Goal: Task Accomplishment & Management: Use online tool/utility

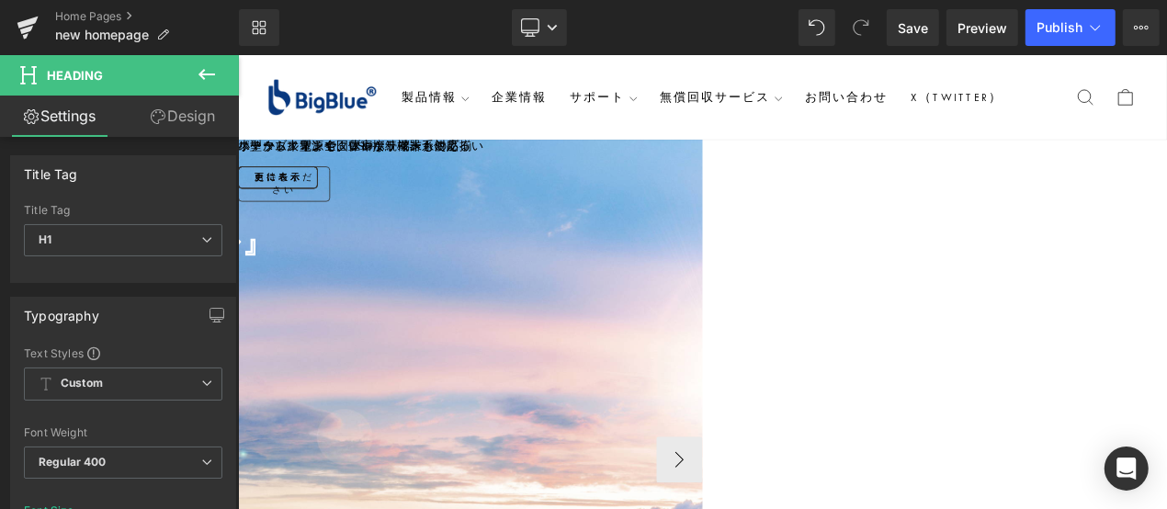
click at [793, 315] on div "『世界が選んだソーラーパネル』 Heading Row" at bounding box center [237, 282] width 1112 height 71
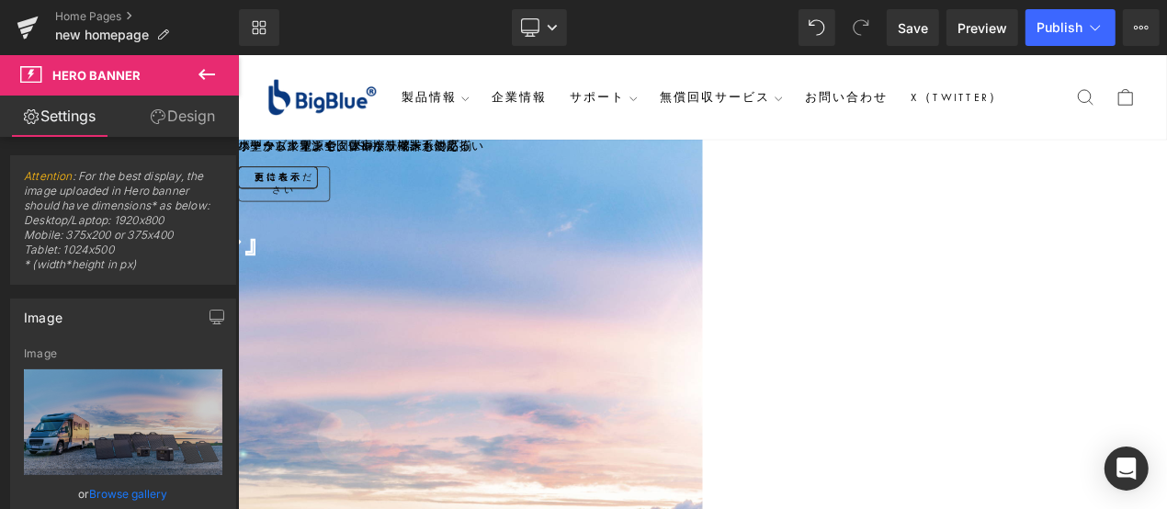
click at [202, 114] on link "Design" at bounding box center [182, 116] width 119 height 41
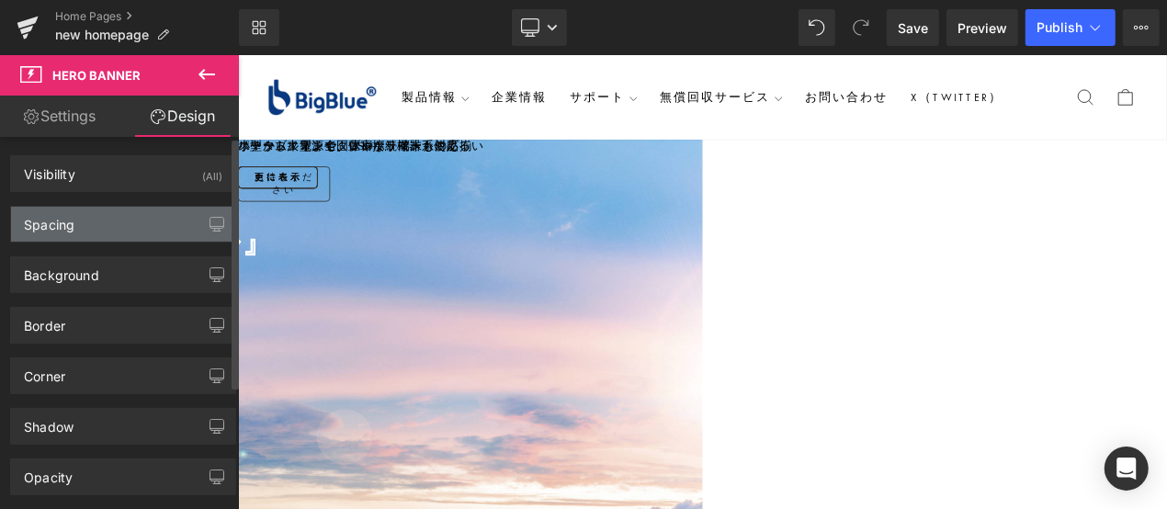
click at [146, 219] on div "Spacing" at bounding box center [123, 224] width 224 height 35
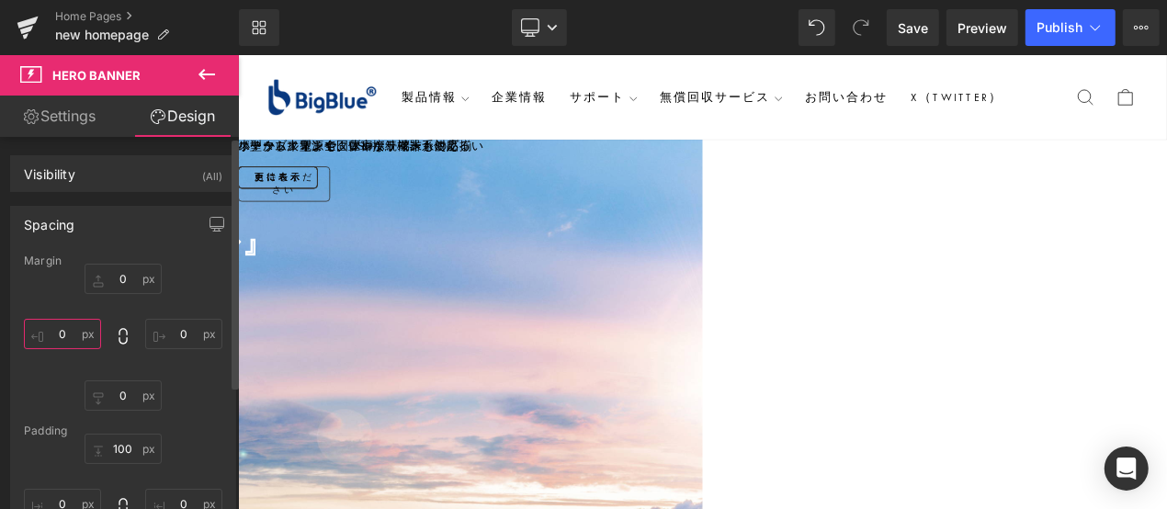
click at [74, 330] on input "0" at bounding box center [62, 334] width 77 height 30
type input "－"
type input "－５"
type input "－５０"
type input "‐50"
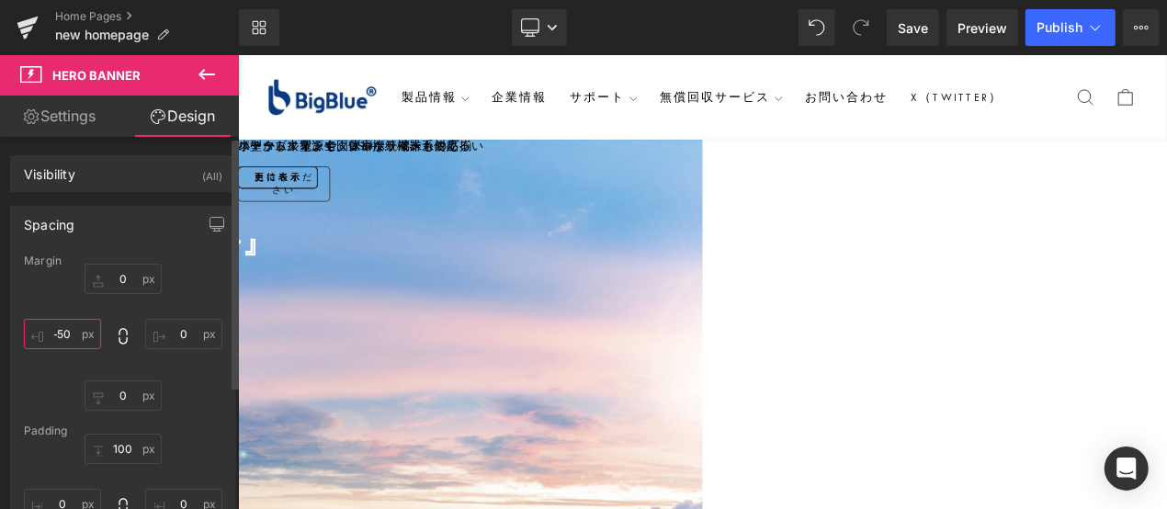
type input "‐50-"
click at [69, 334] on input "text" at bounding box center [62, 334] width 77 height 30
click at [74, 334] on input "text" at bounding box center [62, 334] width 77 height 30
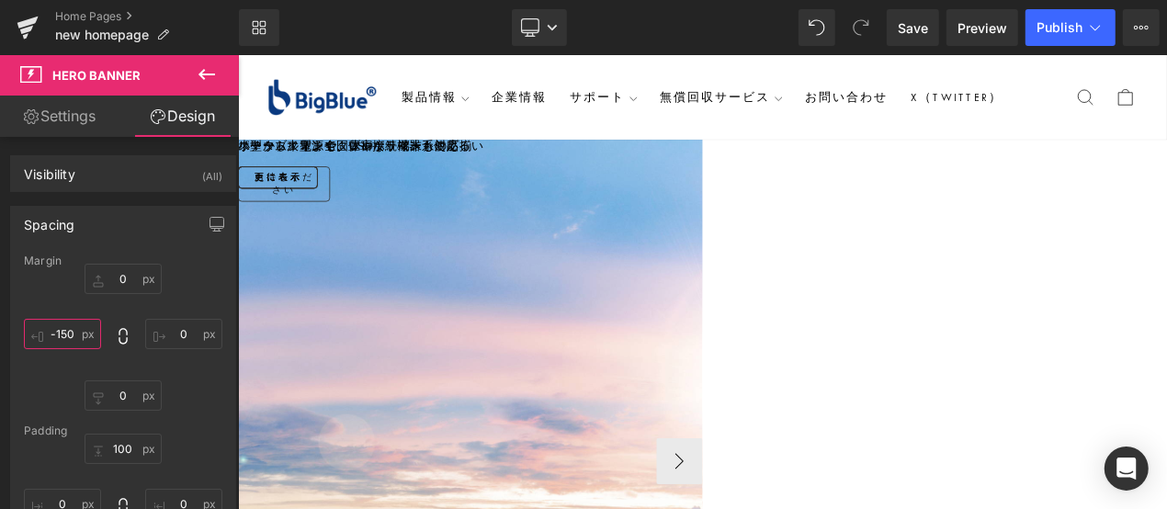
scroll to position [91, 0]
type input "-390"
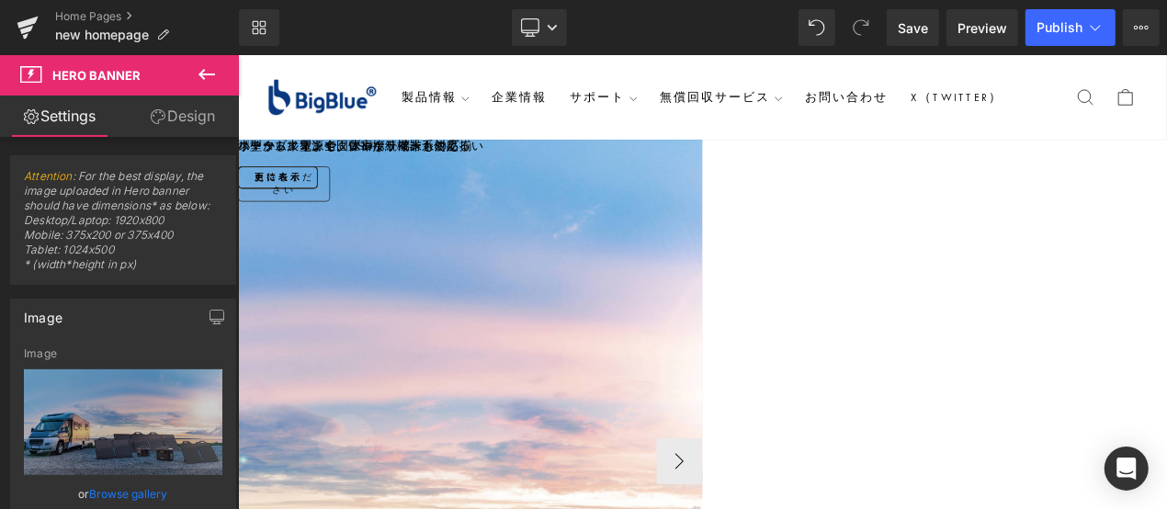
scroll to position [0, 0]
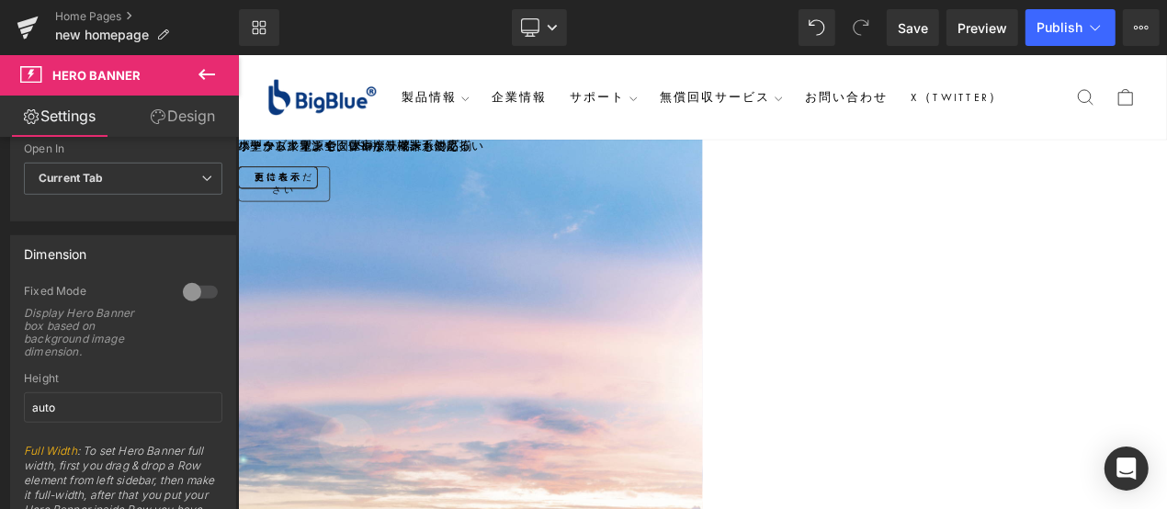
scroll to position [735, 0]
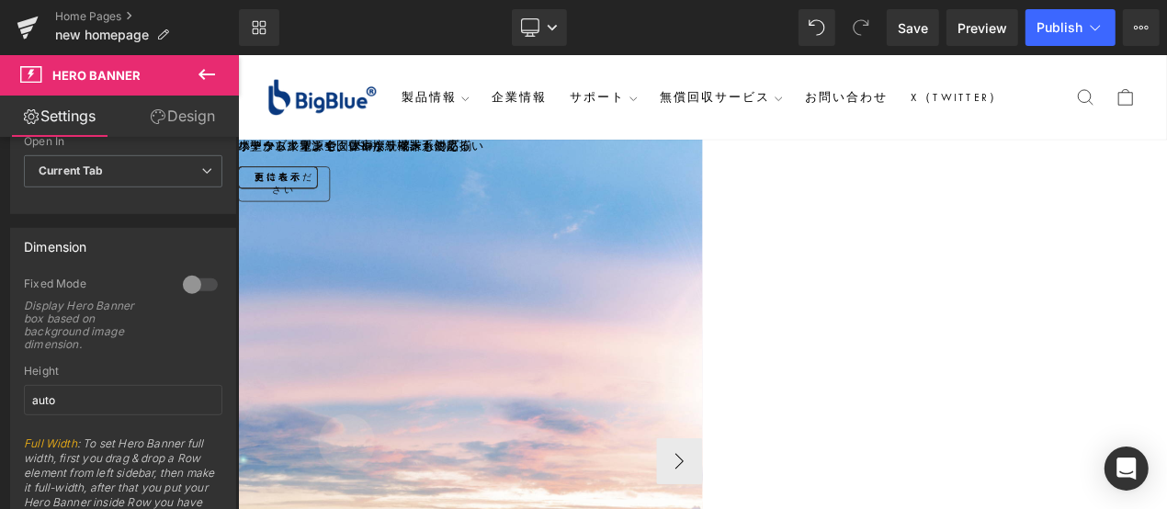
drag, startPoint x: 595, startPoint y: 279, endPoint x: 586, endPoint y: 301, distance: 22.7
click at [237, 54] on span "Heading" at bounding box center [237, 54] width 0 height 0
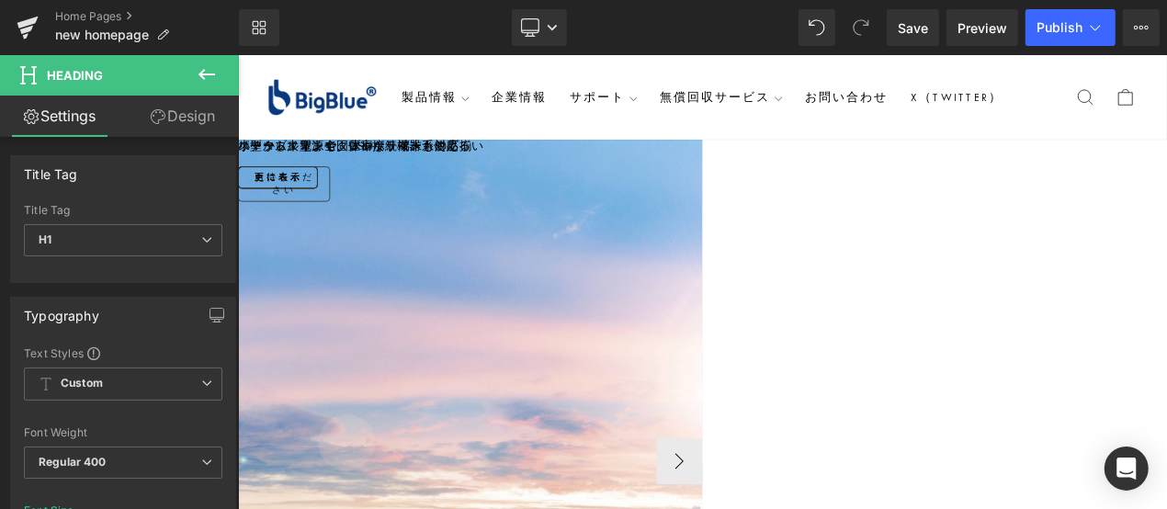
click at [666, 316] on div at bounding box center [58, 317] width 1470 height 9
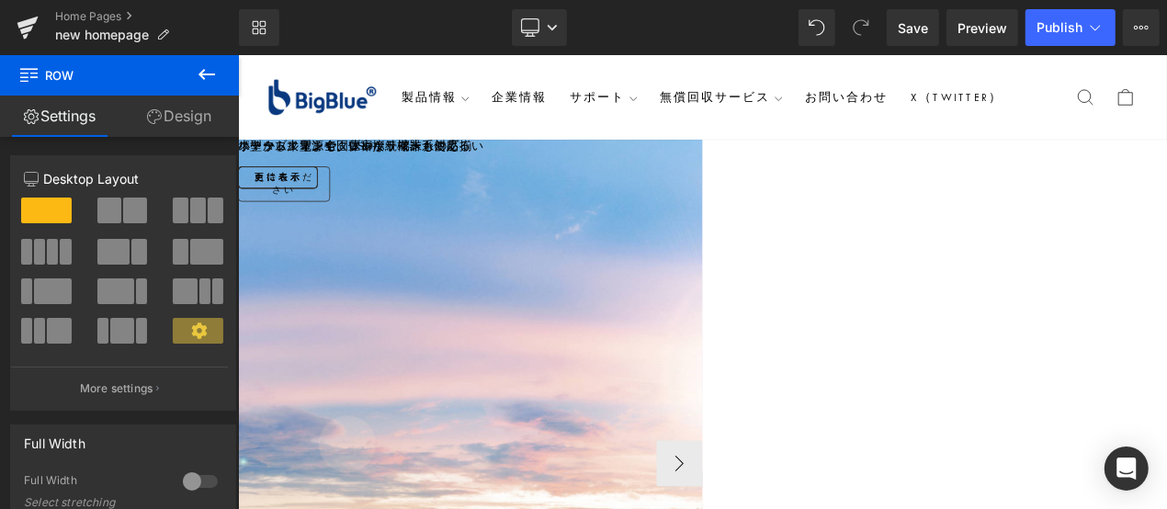
click at [698, 313] on div at bounding box center [58, 315] width 1470 height 5
click at [191, 116] on link "Design" at bounding box center [178, 116] width 119 height 41
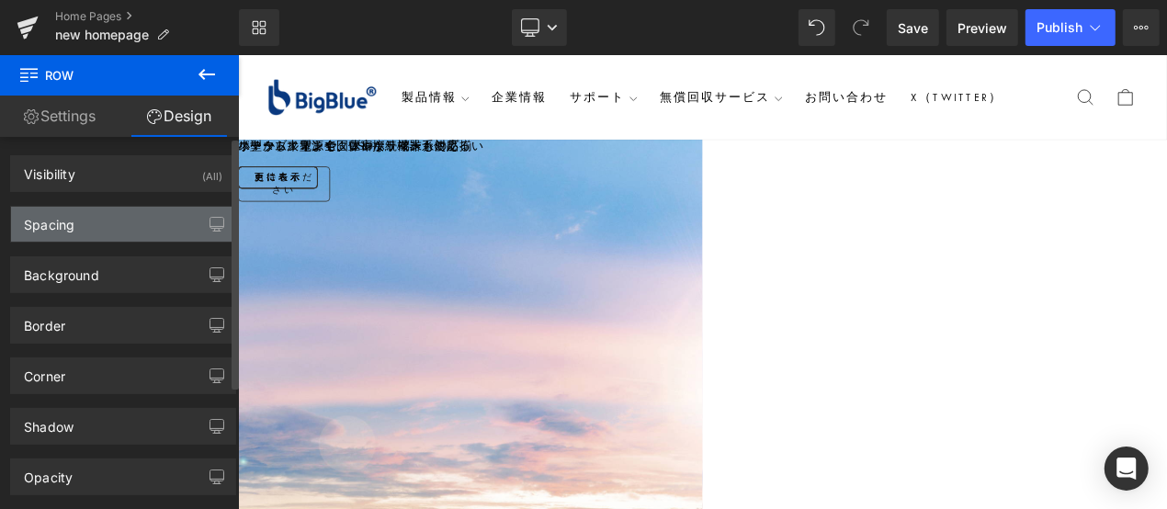
click at [132, 227] on div "Spacing" at bounding box center [123, 224] width 224 height 35
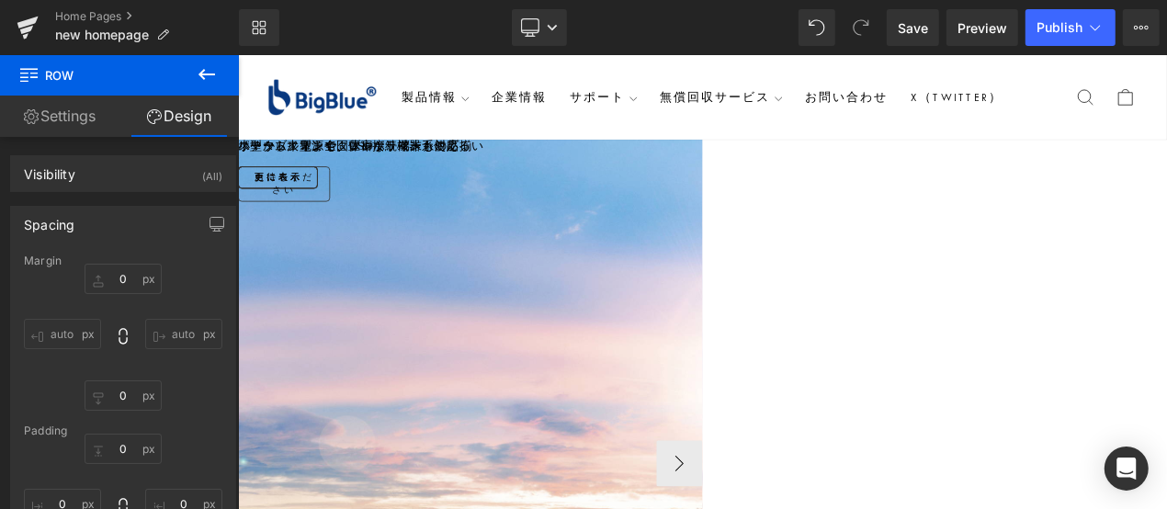
click at [428, 313] on div at bounding box center [58, 315] width 1470 height 5
click at [125, 278] on input "0" at bounding box center [123, 279] width 77 height 30
click at [512, 318] on div at bounding box center [58, 322] width 1470 height 9
click at [211, 83] on icon at bounding box center [207, 74] width 22 height 22
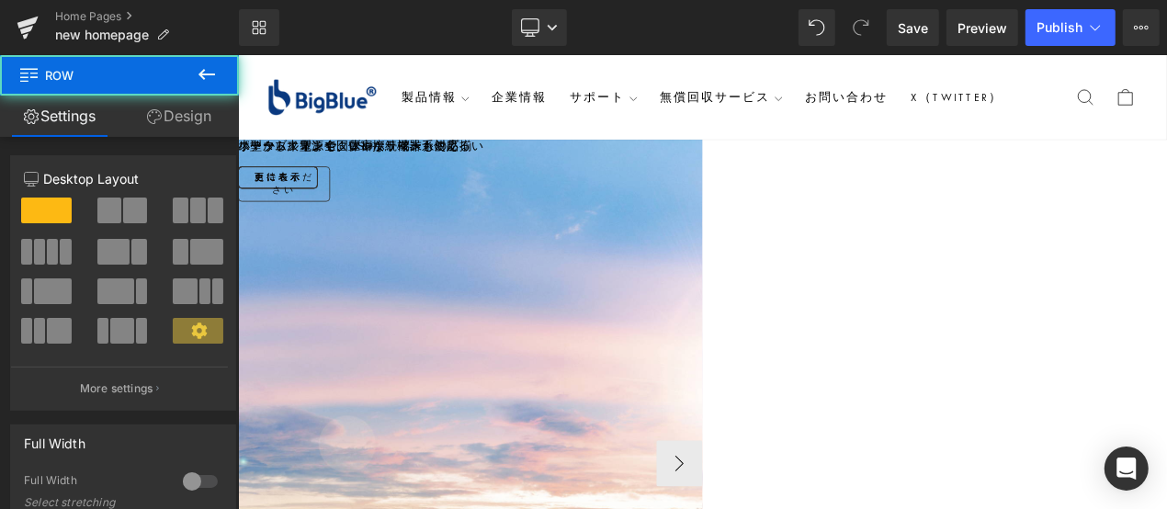
click at [742, 313] on div at bounding box center [58, 315] width 1470 height 5
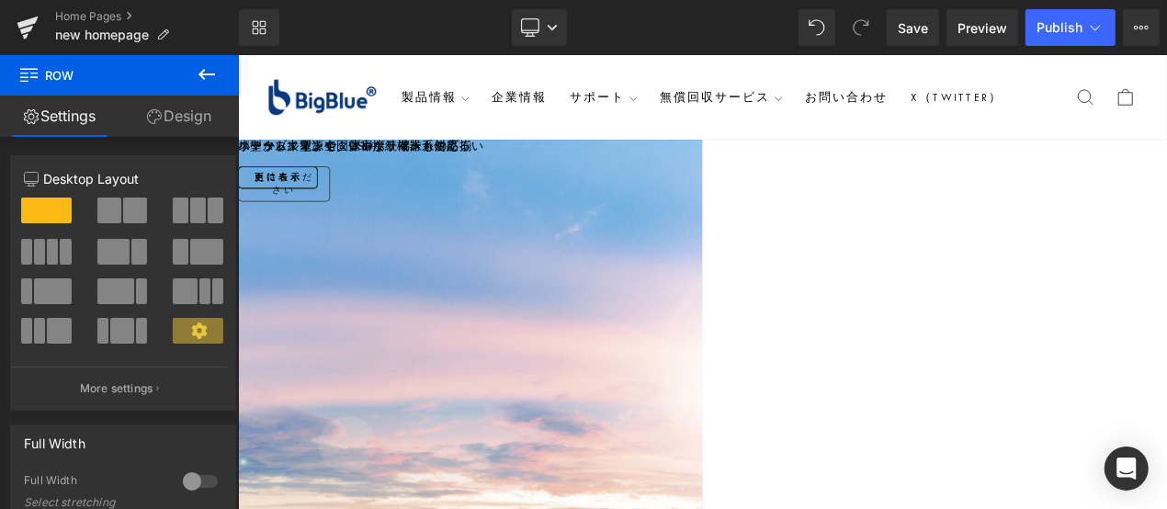
click at [199, 116] on link "Design" at bounding box center [178, 116] width 119 height 41
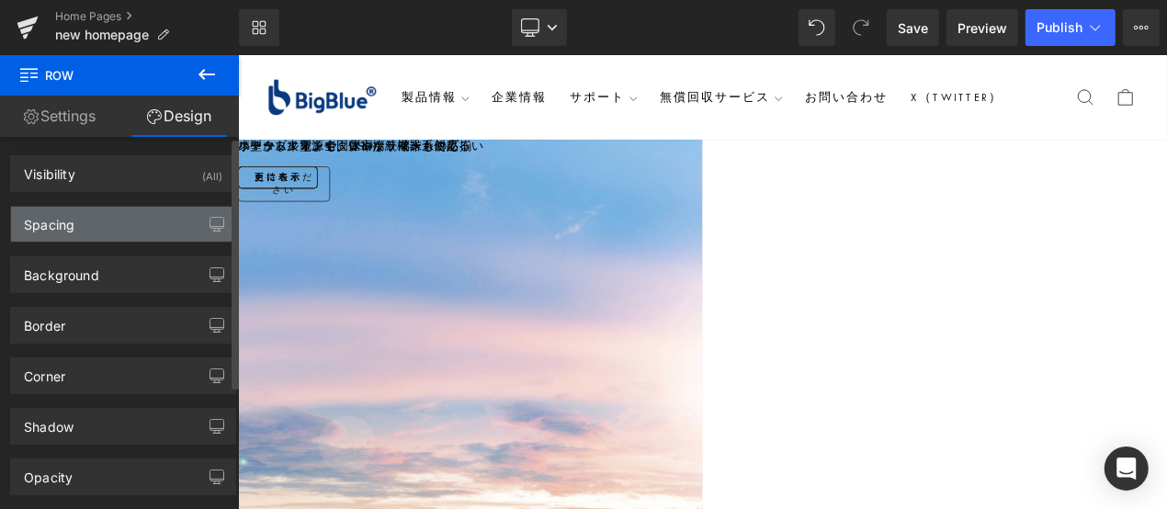
click at [136, 219] on div "Spacing" at bounding box center [123, 224] width 224 height 35
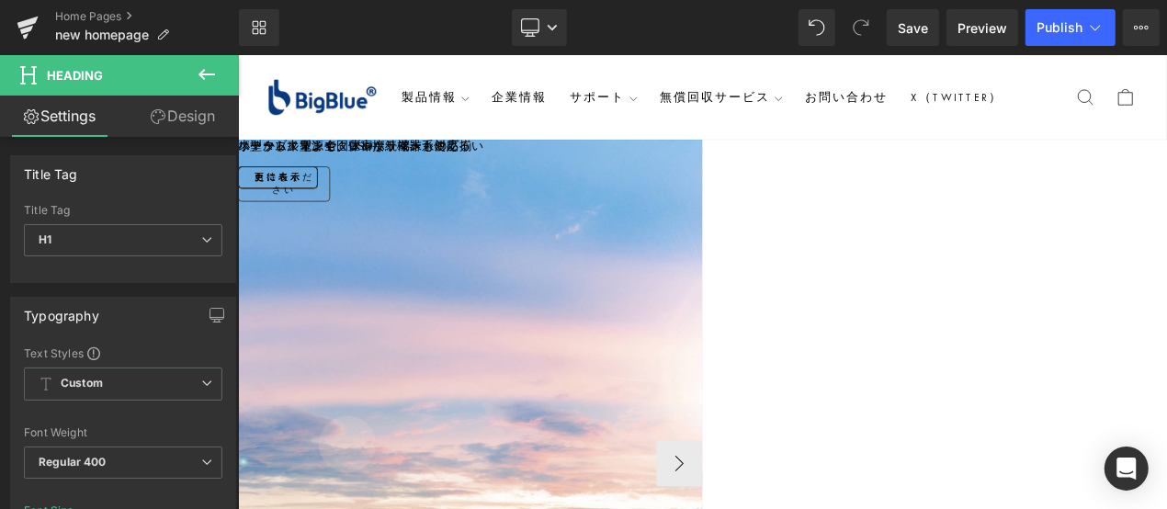
scroll to position [183, 0]
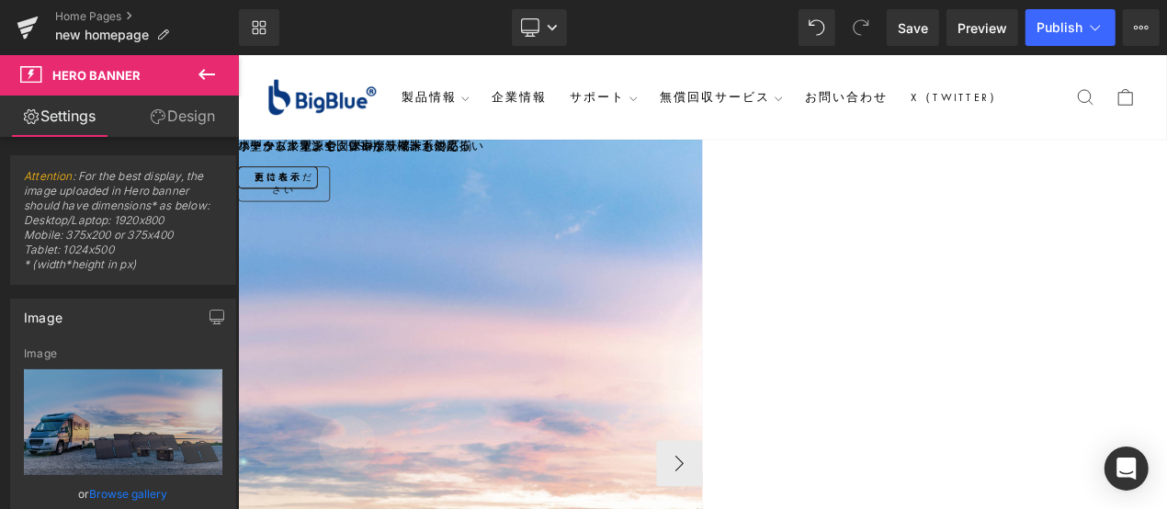
scroll to position [0, 0]
click at [237, 54] on icon at bounding box center [237, 54] width 0 height 0
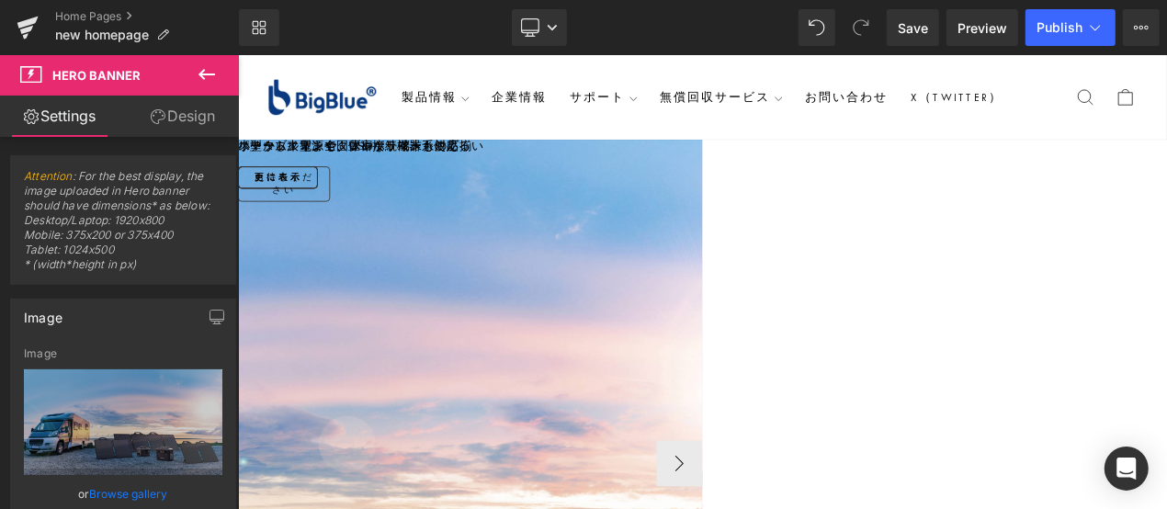
scroll to position [826, 0]
click at [237, 54] on icon at bounding box center [237, 54] width 0 height 0
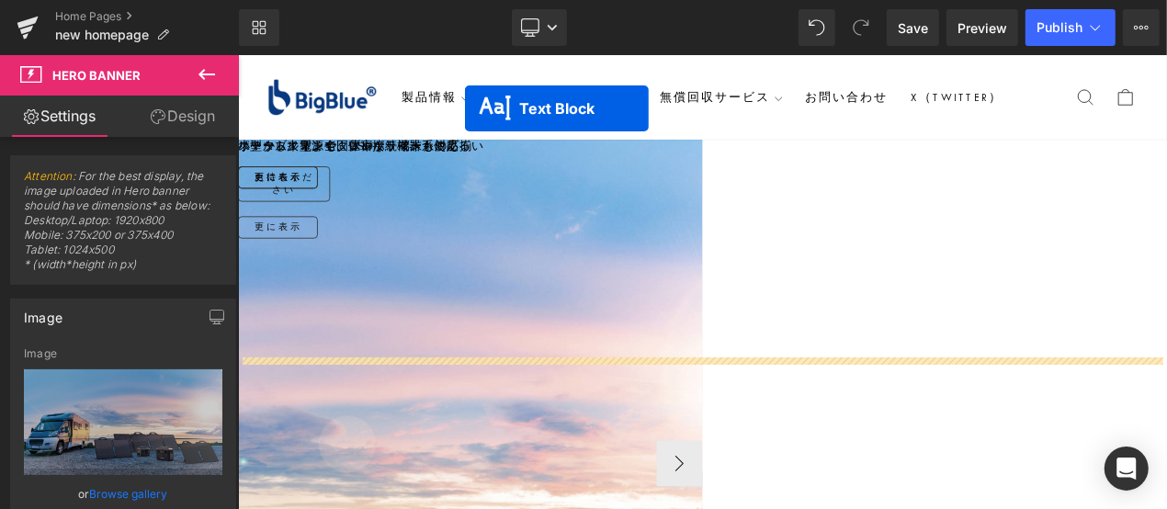
scroll to position [388, 0]
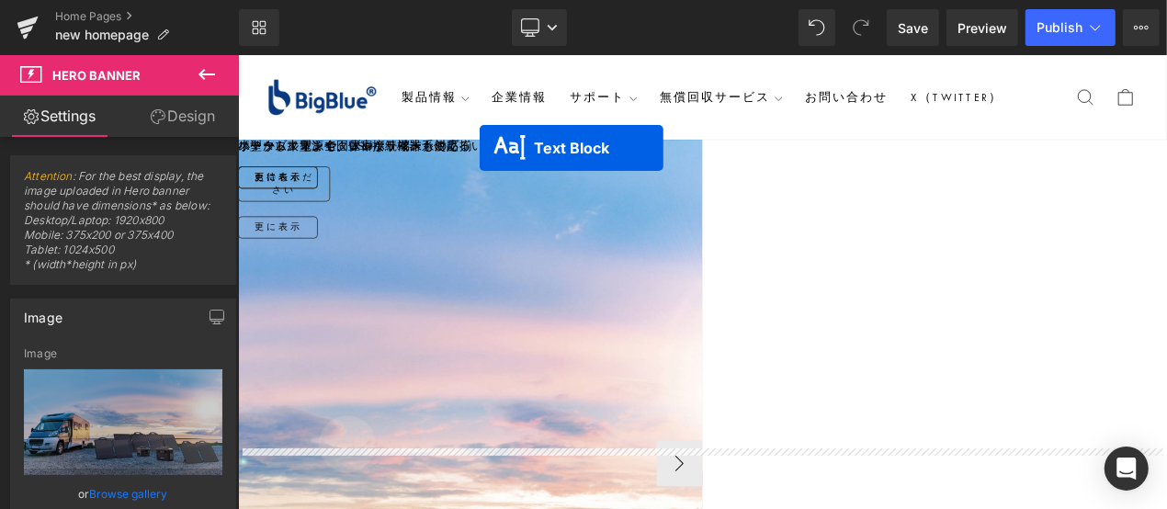
drag, startPoint x: 502, startPoint y: 411, endPoint x: 526, endPoint y: 165, distance: 246.5
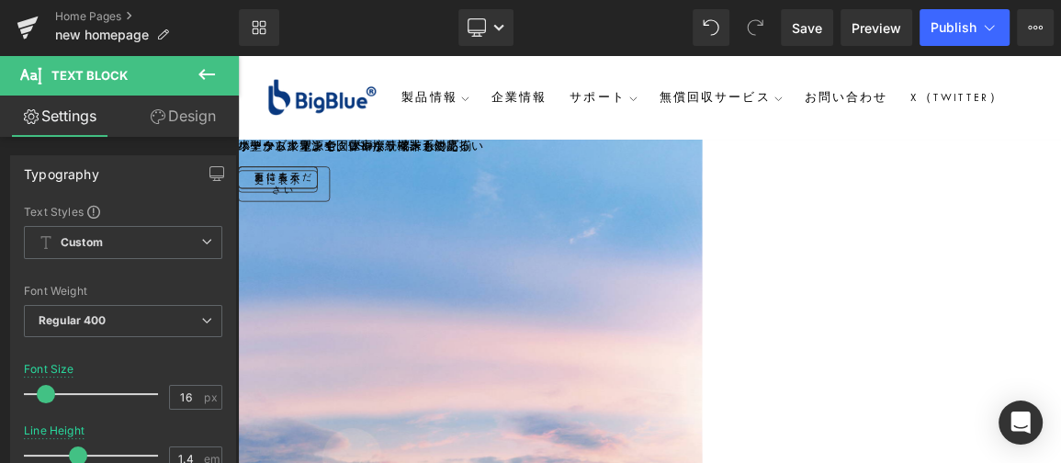
scroll to position [0, 0]
click at [697, 368] on div at bounding box center [59, 370] width 1470 height 5
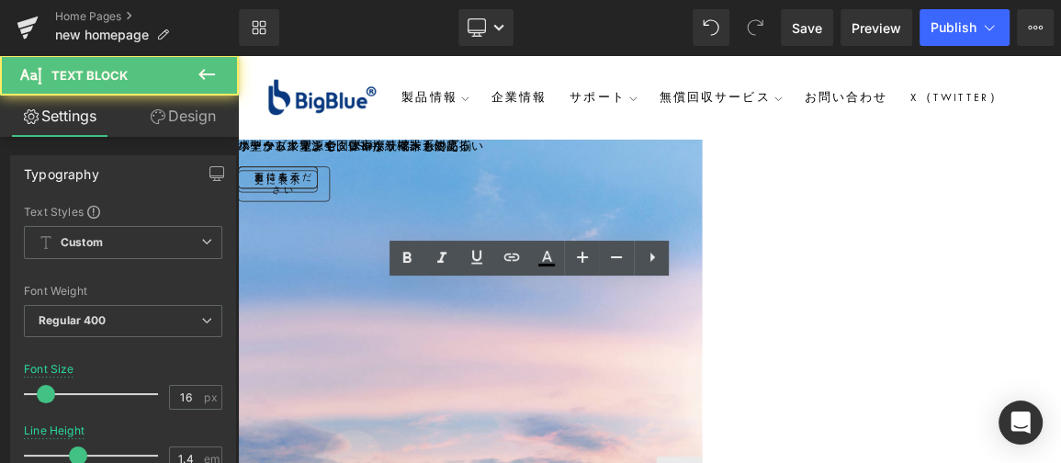
click at [691, 346] on div "小型から大型まで、豊富なラインナップ" at bounding box center [59, 356] width 1470 height 20
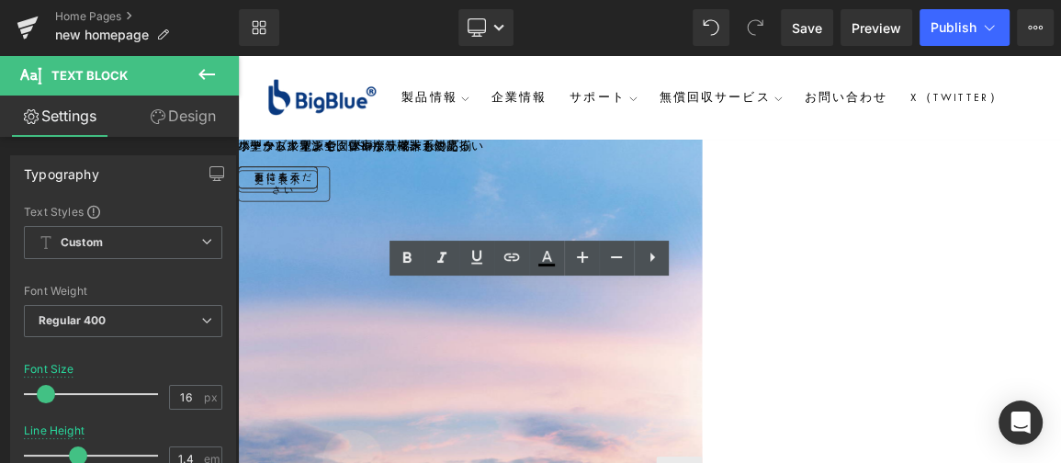
click at [741, 346] on div "小型から大型まで、豊富なラインナップ" at bounding box center [59, 356] width 1470 height 20
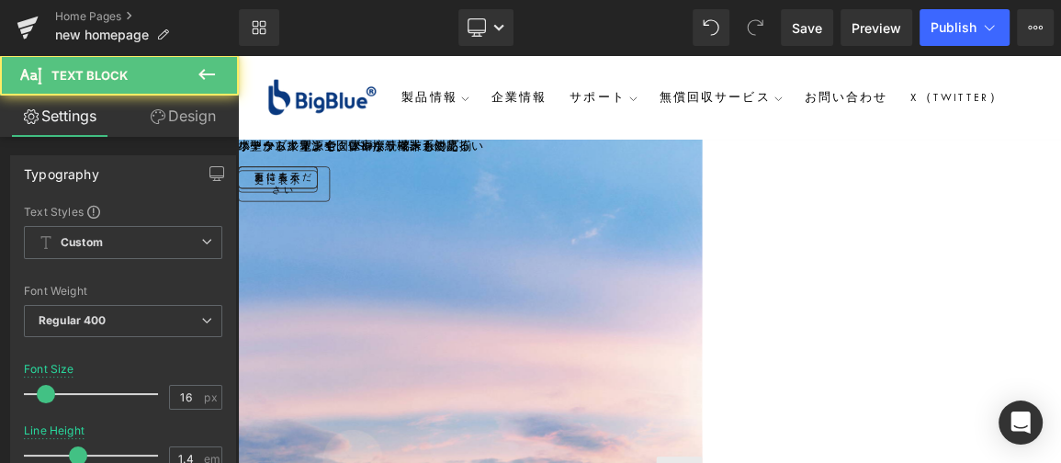
click at [686, 346] on div "販売枚数500万枚以上×世界100国以上" at bounding box center [59, 356] width 1470 height 20
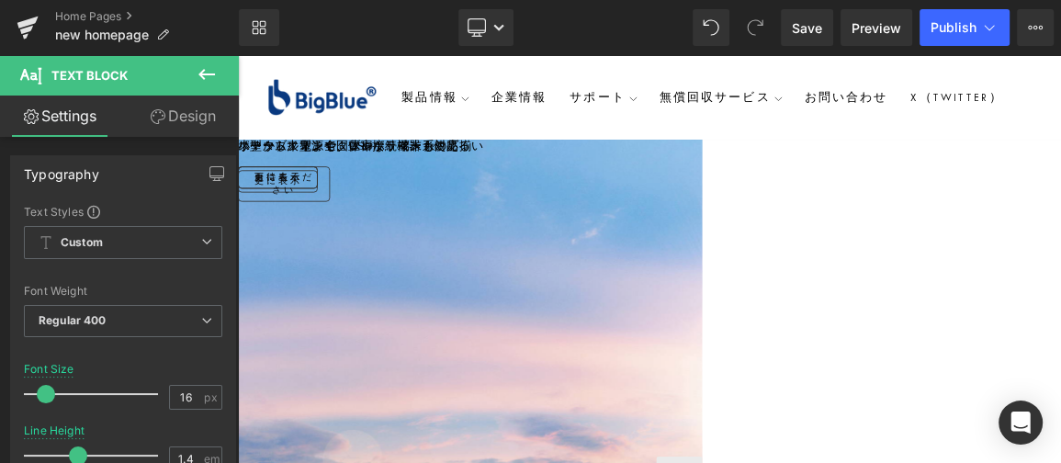
click at [745, 346] on div "販売枚数500万枚以上×世界100ヵ国以上" at bounding box center [59, 356] width 1470 height 20
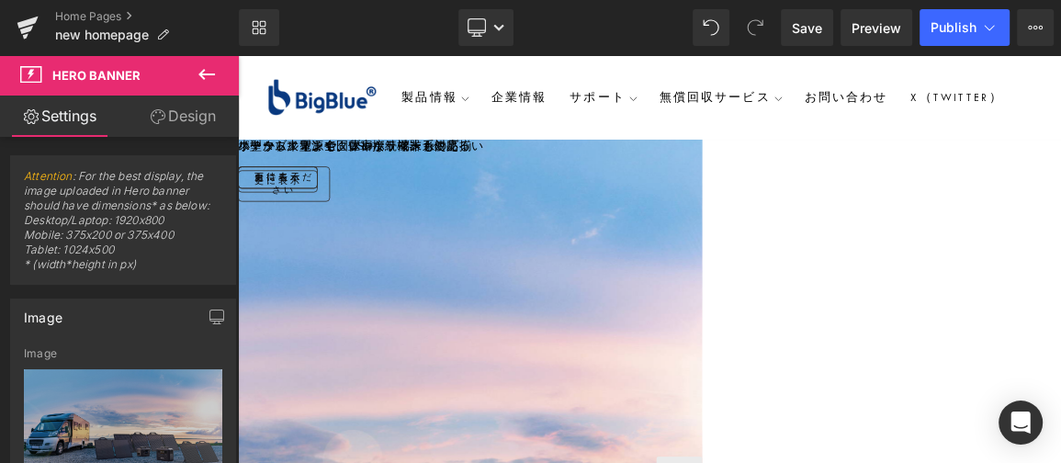
click at [470, 346] on div "販売枚数500万枚以上×世界100ヵ国突破" at bounding box center [59, 356] width 1470 height 20
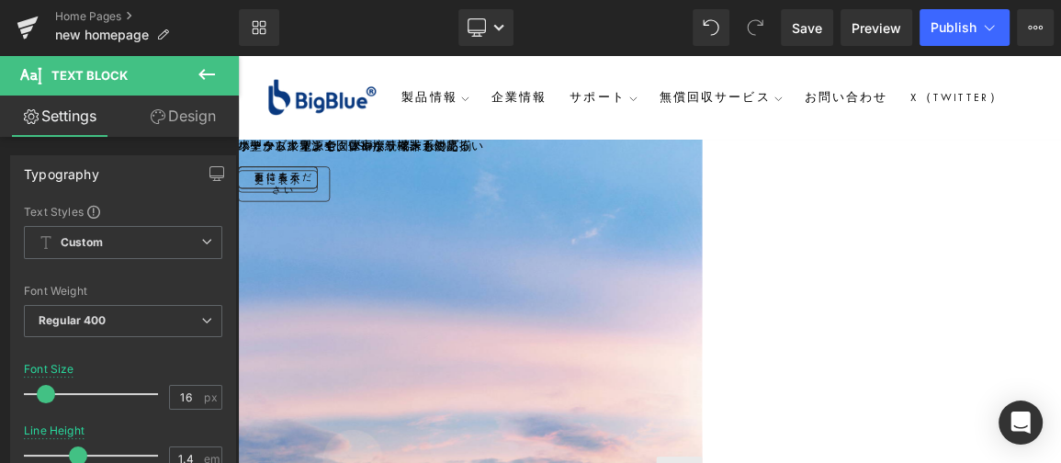
click at [661, 350] on div "販売枚数500万枚以上×世界100ヵ国突破" at bounding box center [59, 356] width 1470 height 20
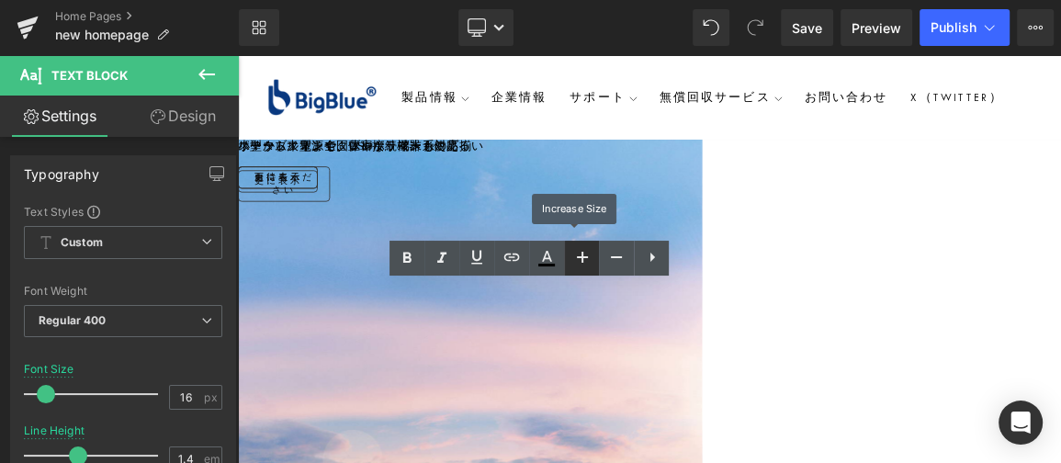
click at [585, 258] on icon at bounding box center [583, 257] width 22 height 22
type input "22"
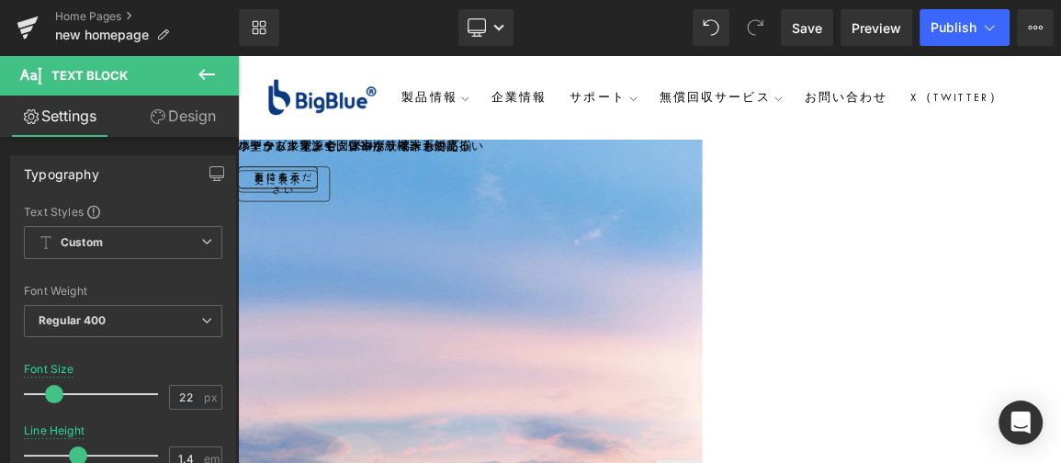
click at [711, 346] on div "販売枚数500万枚以上×世界100ヵ国突破" at bounding box center [59, 360] width 1470 height 28
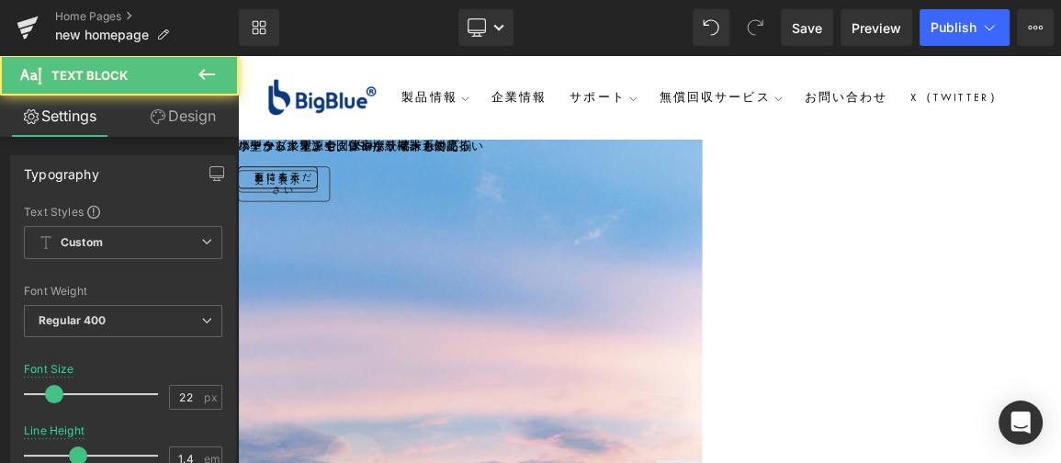
click at [725, 360] on div "販売枚数500万枚以上×世界100ヵ国突破" at bounding box center [59, 360] width 1470 height 28
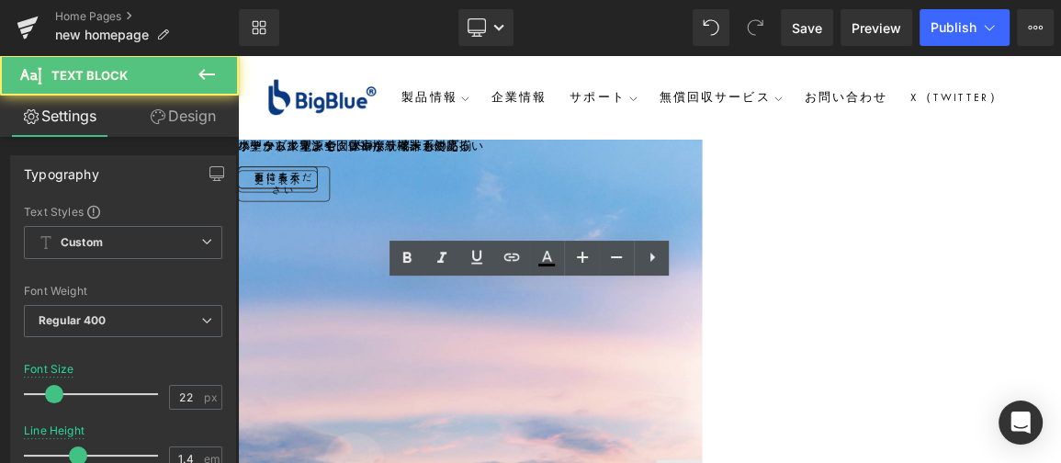
drag, startPoint x: 660, startPoint y: 341, endPoint x: 1042, endPoint y: 340, distance: 382.3
click at [794, 346] on div "販売枚数500万枚以上×世界100ヵ国突破" at bounding box center [59, 360] width 1470 height 28
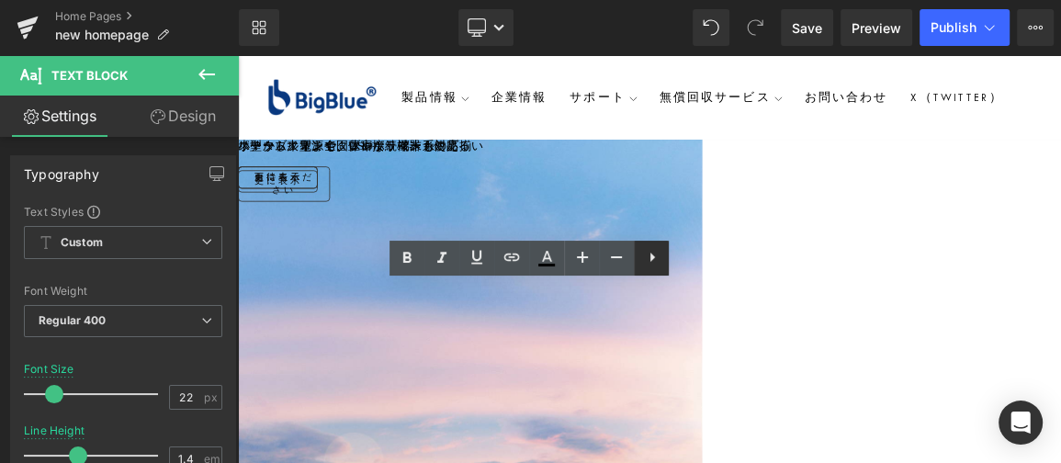
copy div "販売枚数500万枚以上×世界100ヵ国突破"
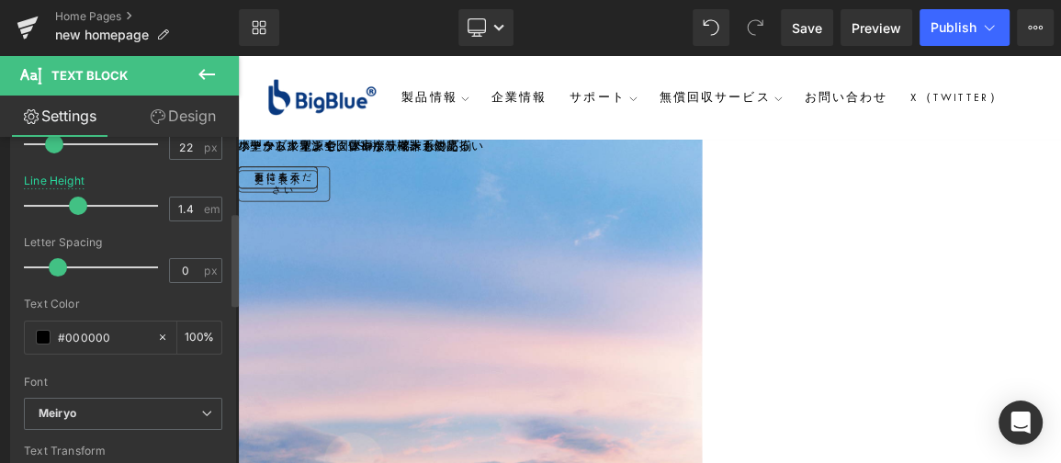
scroll to position [334, 0]
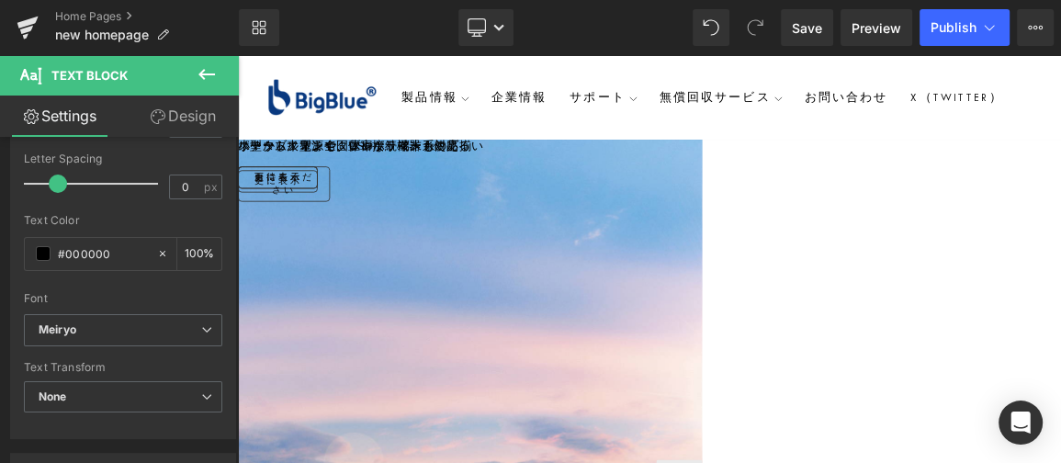
drag, startPoint x: 694, startPoint y: 399, endPoint x: 730, endPoint y: 348, distance: 62.0
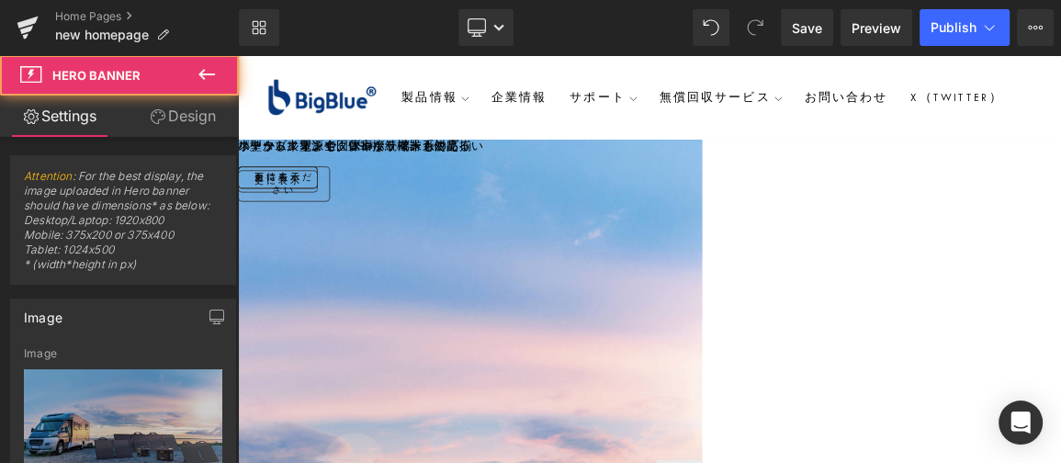
click at [732, 346] on div "販売枚数500万枚以上×世界100ヵ国突破" at bounding box center [59, 360] width 1470 height 28
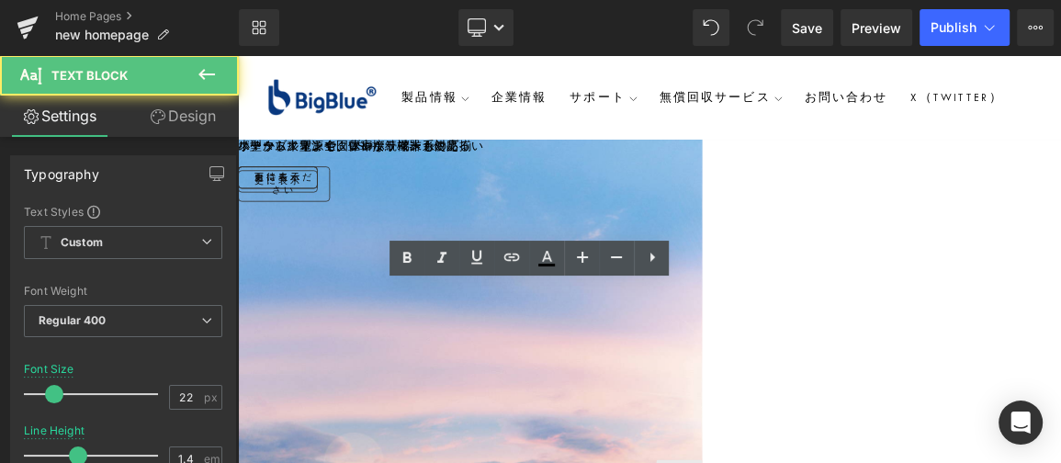
click at [732, 346] on div "販売枚数500万枚以上×世界100ヵ国突破" at bounding box center [59, 360] width 1470 height 28
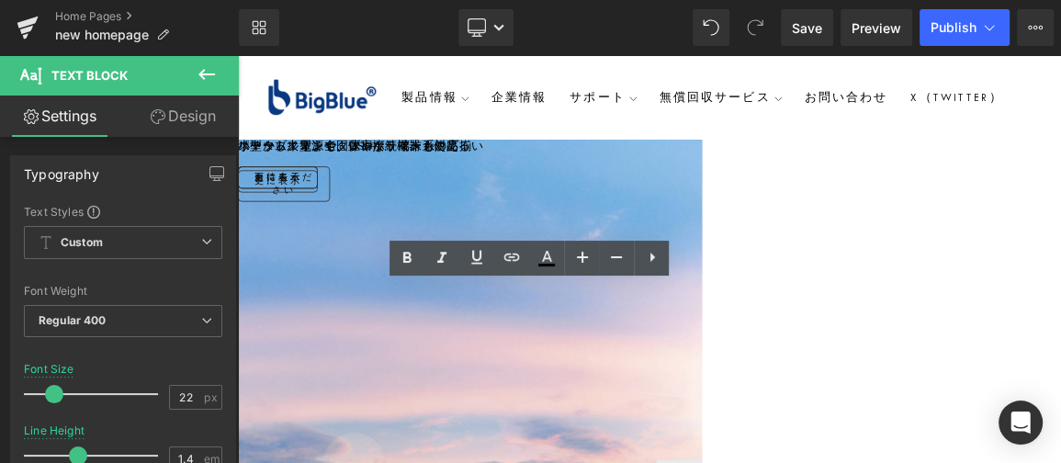
click at [788, 346] on div "販売枚数500万枚以上×世界100ヵ国突破" at bounding box center [59, 360] width 1470 height 28
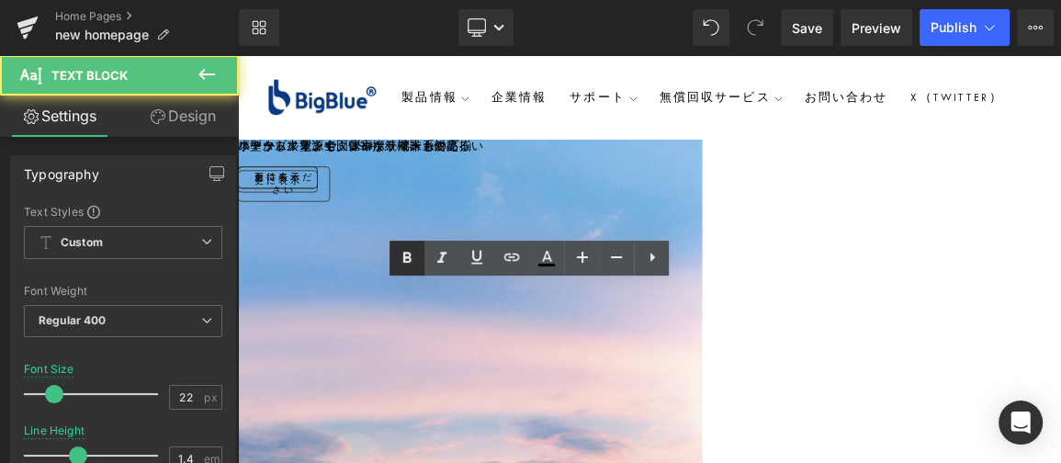
click at [408, 257] on icon at bounding box center [407, 257] width 8 height 11
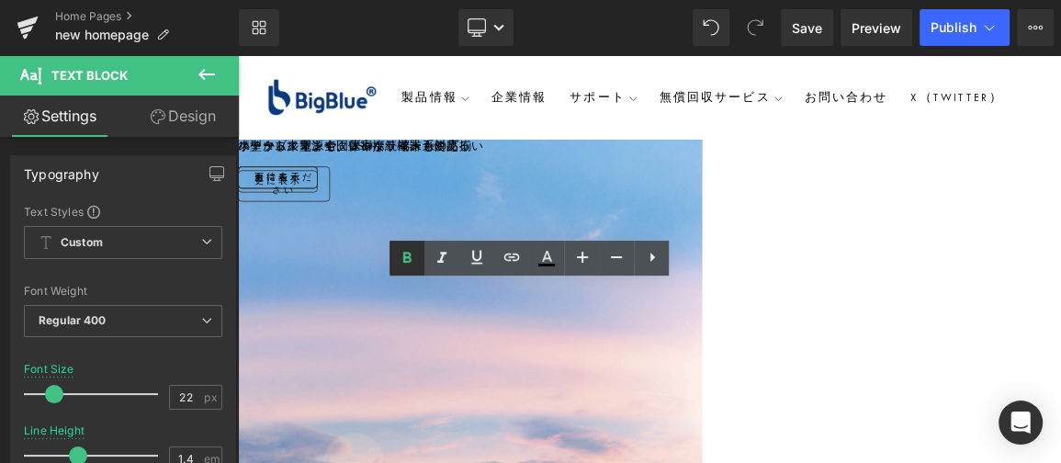
click at [403, 255] on icon at bounding box center [407, 258] width 22 height 22
drag, startPoint x: 663, startPoint y: 346, endPoint x: 1059, endPoint y: 359, distance: 396.3
click at [794, 359] on div "販売枚数500万枚以上×世界100ヵ国突破" at bounding box center [59, 360] width 1470 height 28
copy div "販売枚数500万枚以上×世界100ヵ国突破"
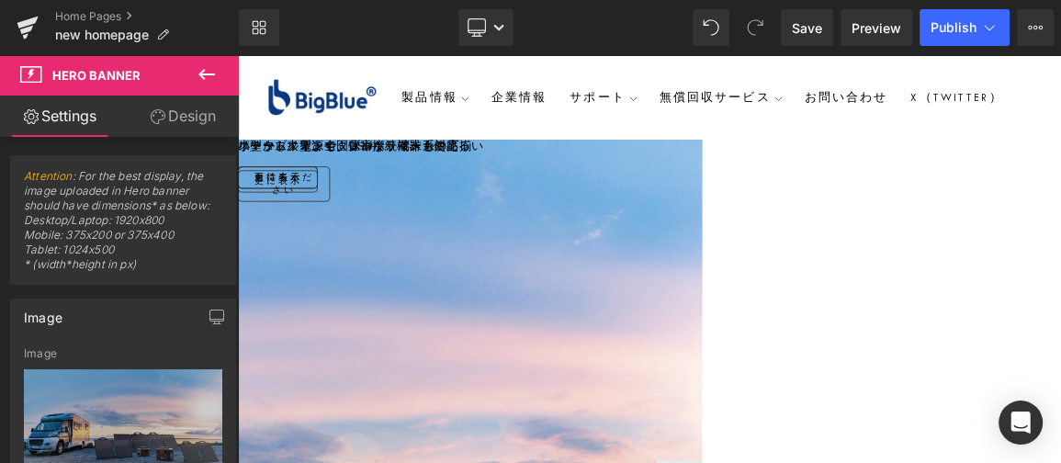
scroll to position [83, 0]
click at [954, 28] on span "Publish" at bounding box center [954, 27] width 46 height 15
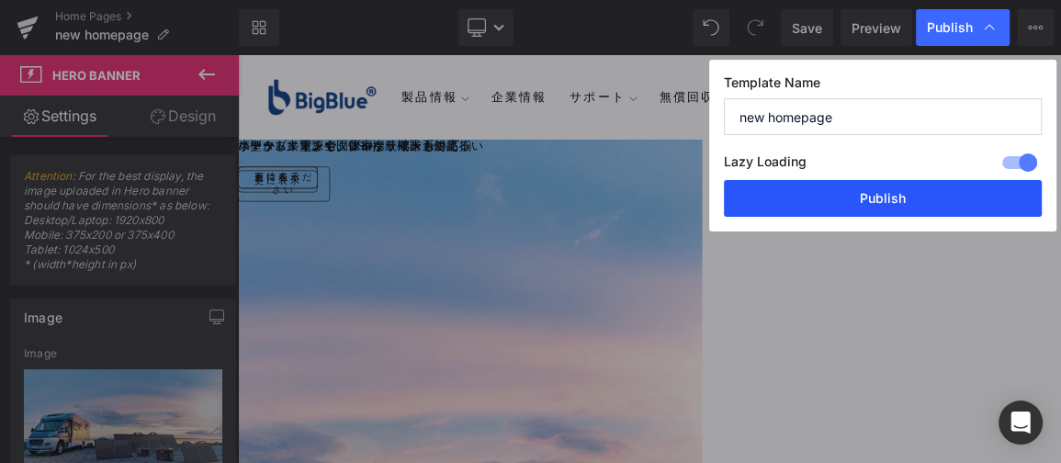
click at [887, 187] on button "Publish" at bounding box center [883, 198] width 318 height 37
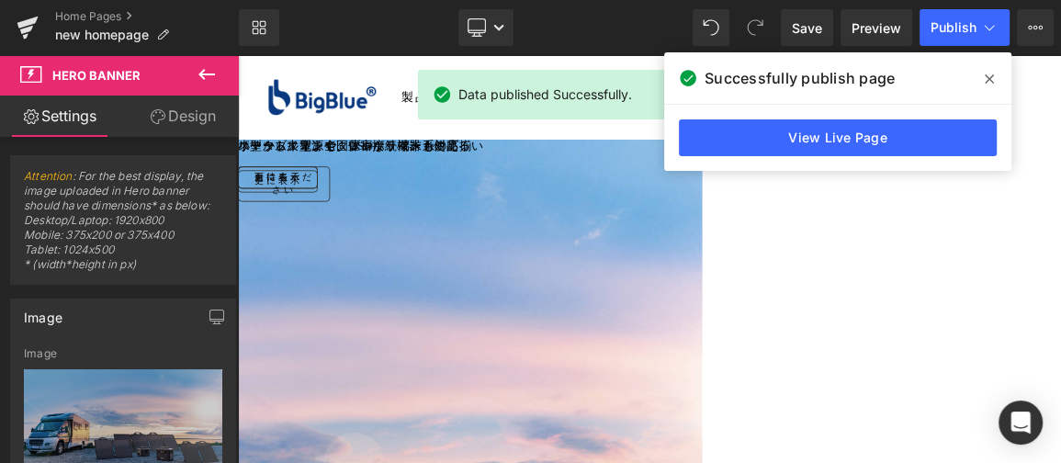
click at [989, 84] on icon at bounding box center [989, 79] width 9 height 15
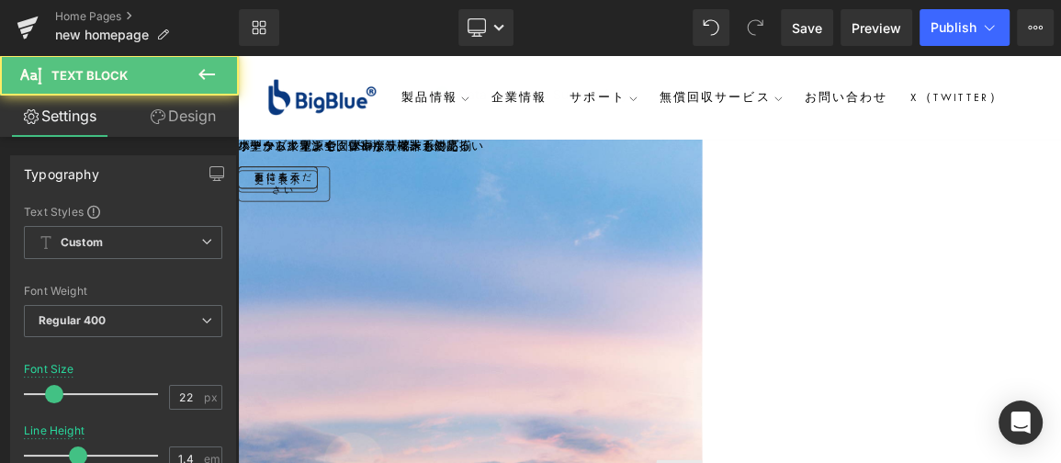
drag, startPoint x: 778, startPoint y: 255, endPoint x: 745, endPoint y: 260, distance: 33.4
click at [745, 346] on div "販売枚数500万枚以上×世界100ヵ国突破" at bounding box center [59, 360] width 1470 height 28
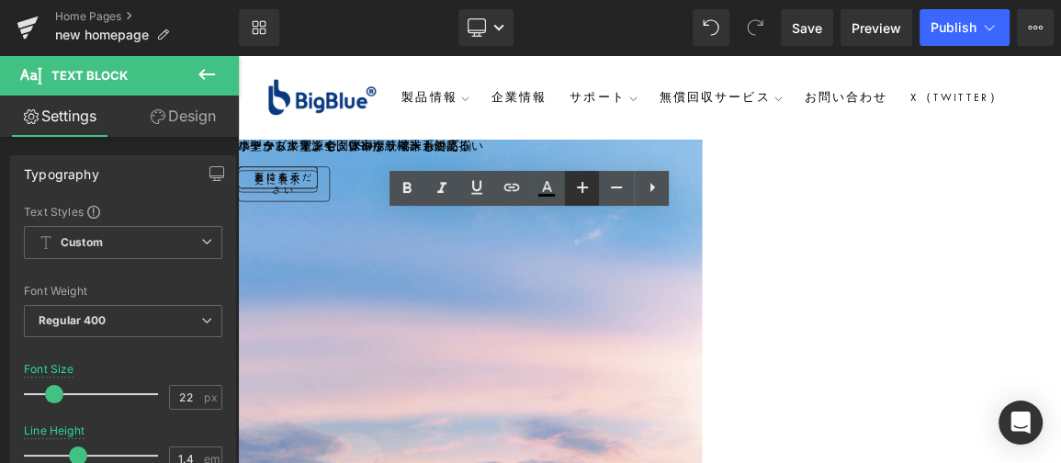
copy div "500"
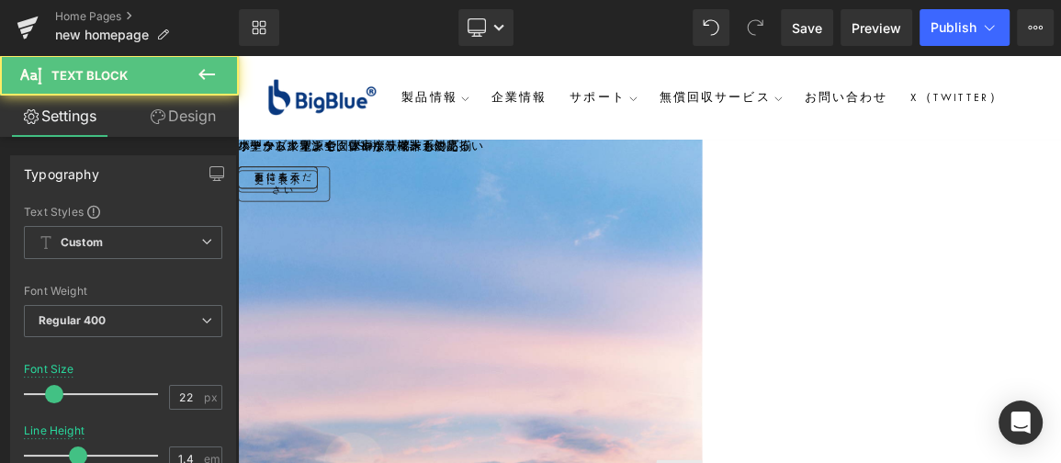
click at [743, 346] on div "販売枚数500万枚以上×世界100ヵ国突破" at bounding box center [59, 360] width 1470 height 28
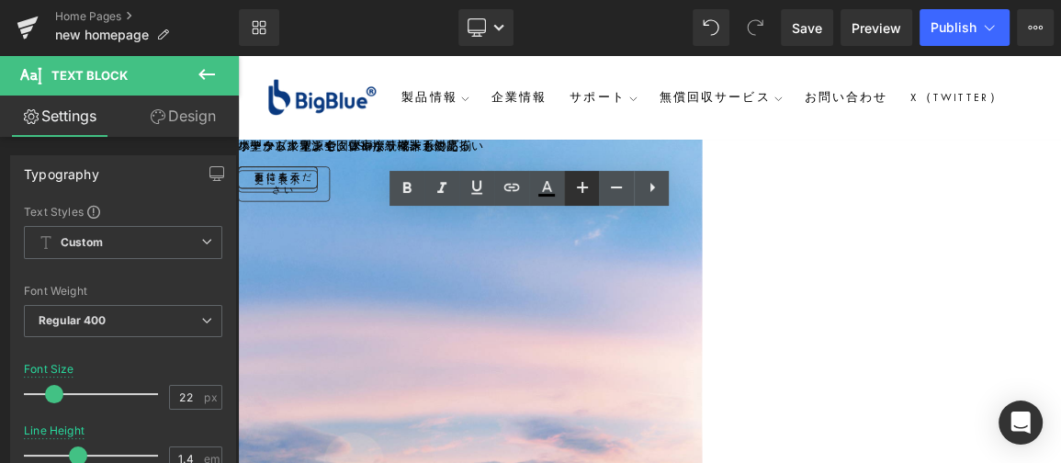
click at [583, 187] on icon at bounding box center [582, 187] width 11 height 11
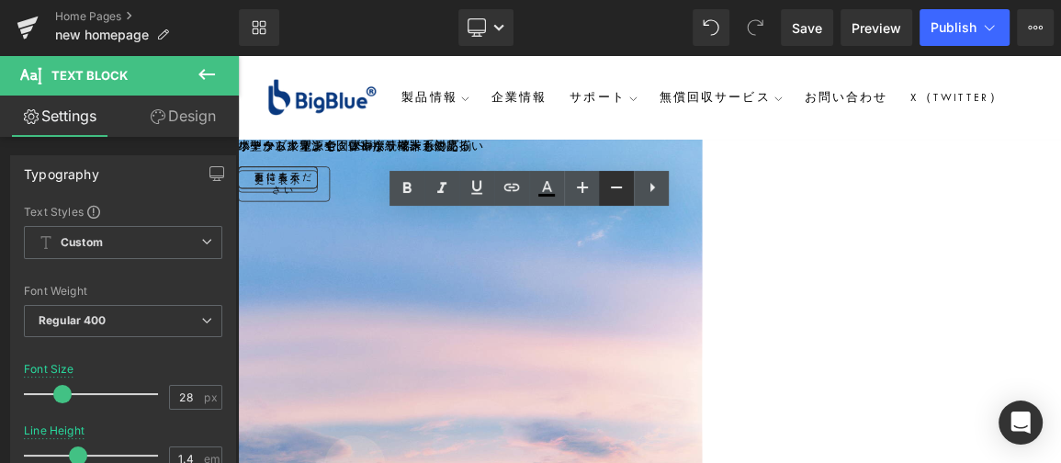
click at [613, 186] on icon at bounding box center [617, 187] width 22 height 22
copy div "500"
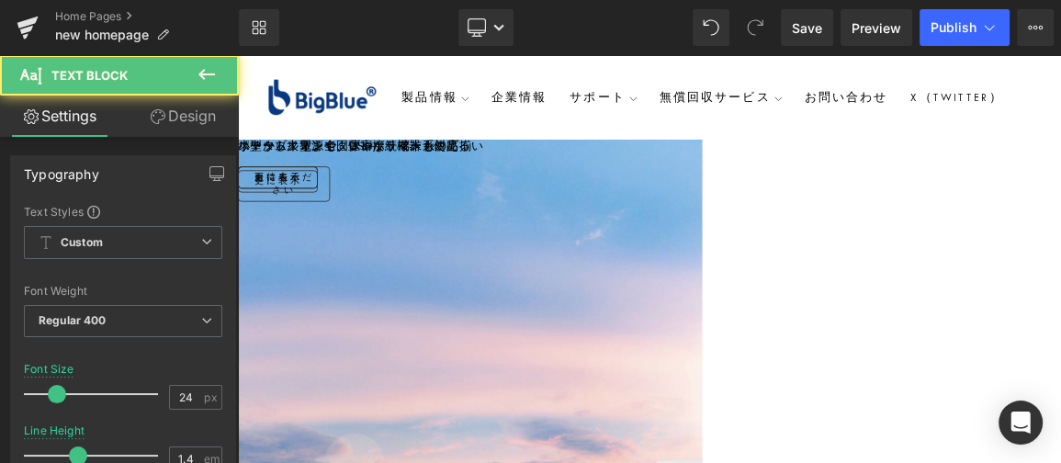
click at [662, 346] on div "販売枚数500万枚以上×世界100ヵ国突破" at bounding box center [59, 361] width 1470 height 31
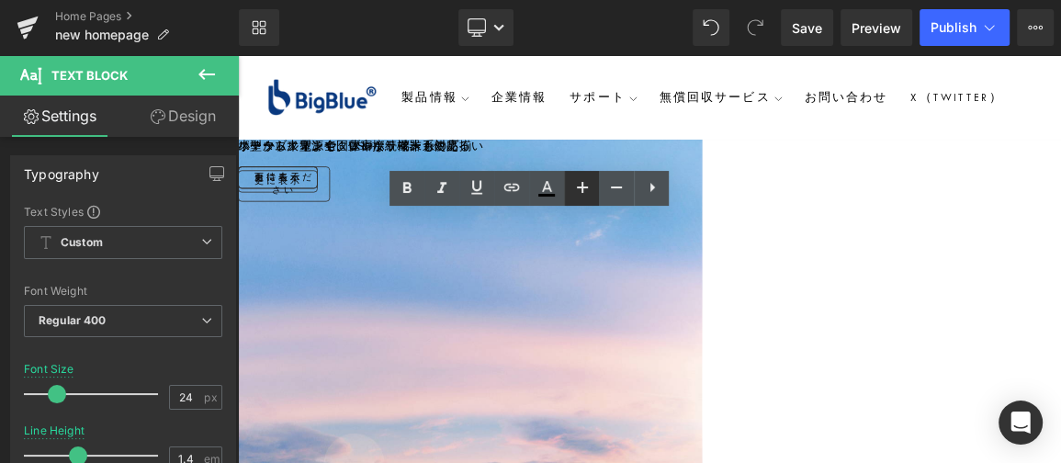
click at [579, 187] on icon at bounding box center [582, 187] width 11 height 11
type input "28"
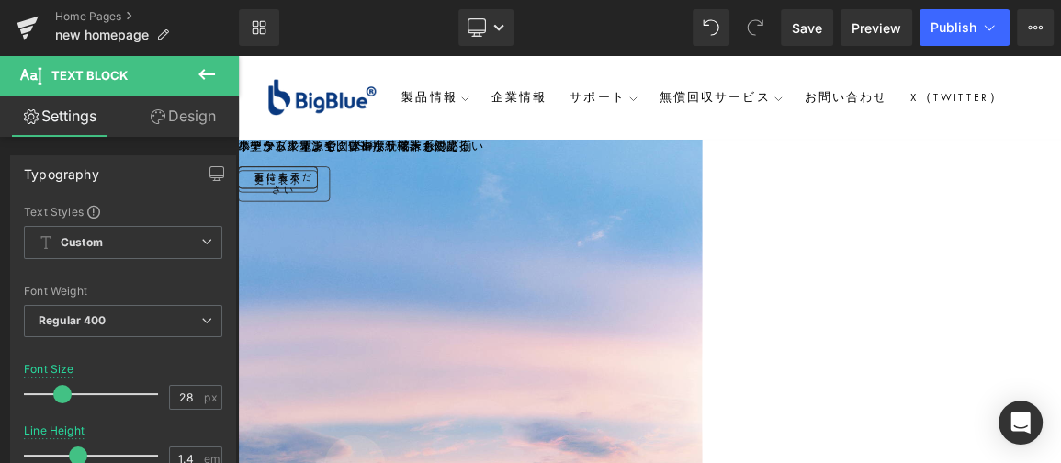
click at [442, 248] on h1 "『世界が選んだソーラーパネル』" at bounding box center [59, 279] width 1470 height 62
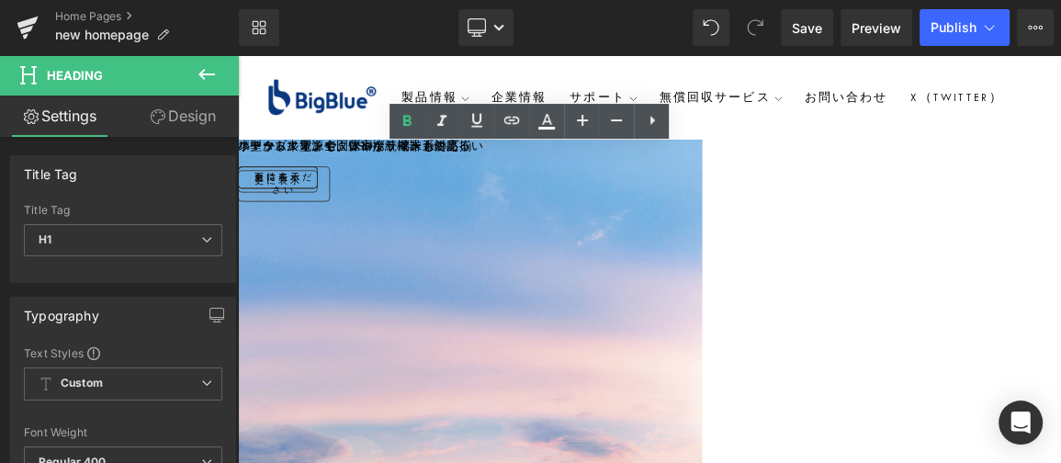
click at [677, 346] on div "販売枚数500万枚以上×世界100ヵ国突破" at bounding box center [59, 364] width 1470 height 36
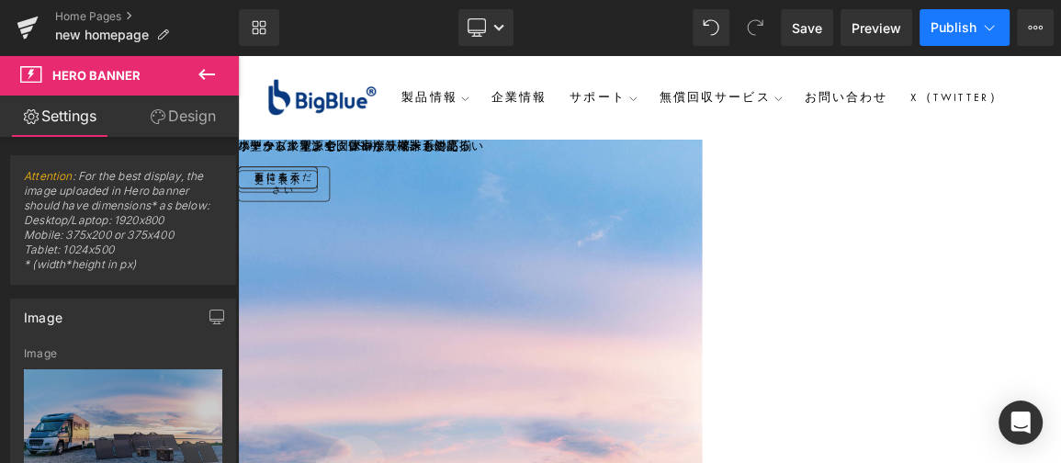
click at [951, 29] on span "Publish" at bounding box center [954, 27] width 46 height 15
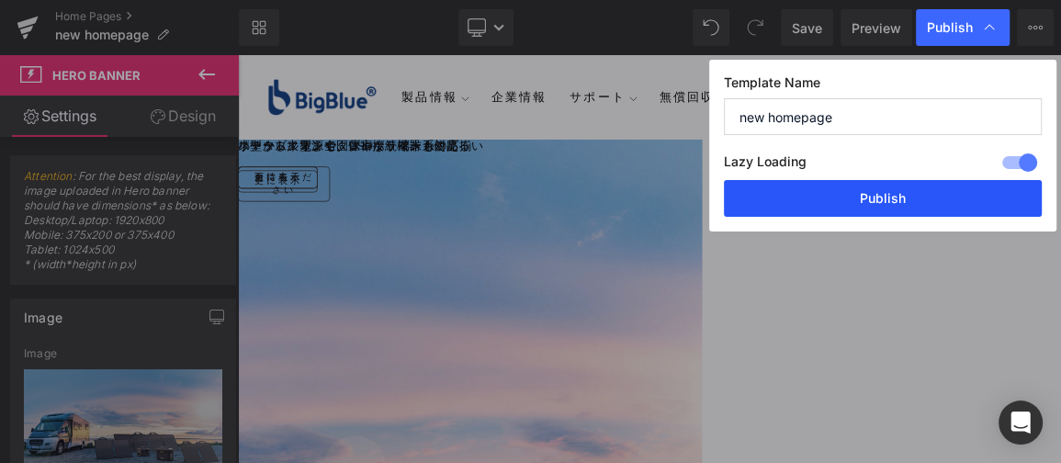
click at [883, 194] on button "Publish" at bounding box center [883, 198] width 318 height 37
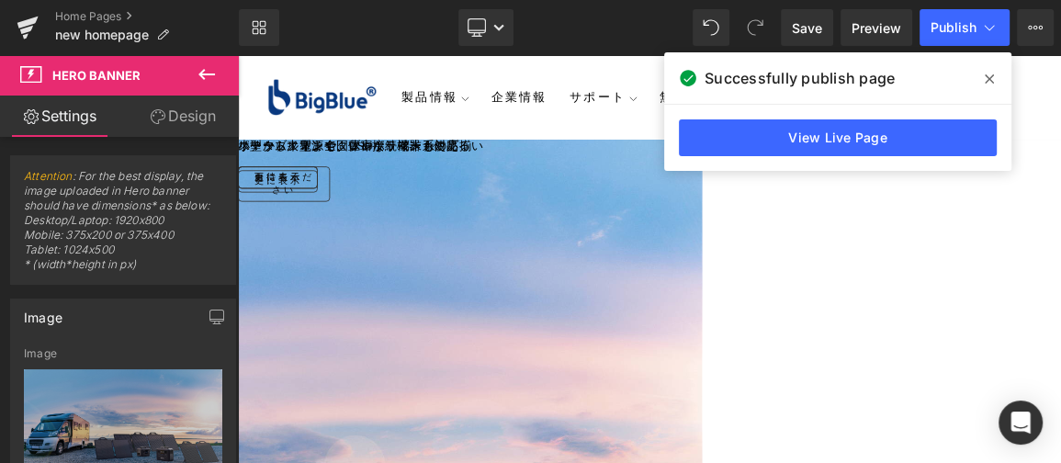
click at [992, 80] on icon at bounding box center [989, 79] width 9 height 15
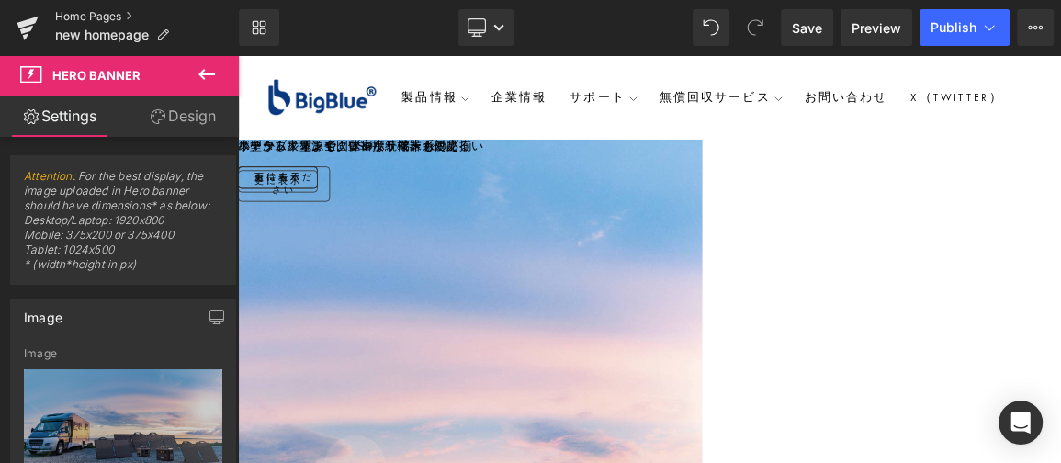
click at [108, 15] on link "Home Pages" at bounding box center [147, 16] width 184 height 15
